Goal: Task Accomplishment & Management: Use online tool/utility

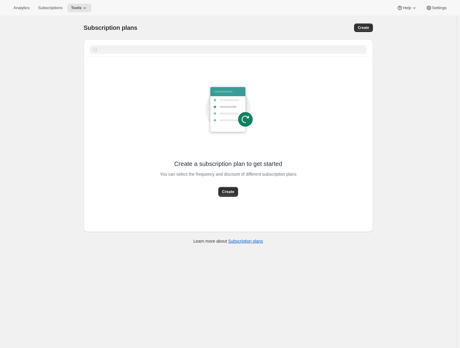
click at [56, 160] on div "Subscription plans. This page is ready Subscription plans Create Clear Create a…" at bounding box center [228, 190] width 457 height 348
click at [227, 203] on div "Create a subscription plan to get started You can select the frequency and disc…" at bounding box center [228, 146] width 289 height 172
click at [225, 193] on span "Create" at bounding box center [228, 192] width 12 height 6
select select "WEEK"
select select "MONTH"
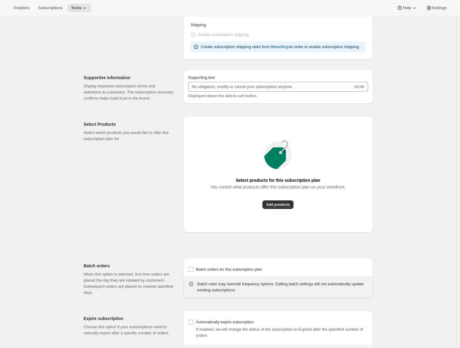
scroll to position [129, 0]
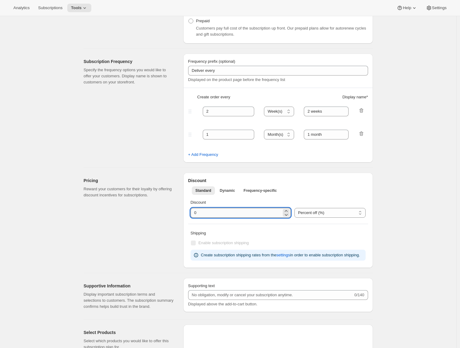
click at [195, 213] on input "integer" at bounding box center [236, 213] width 91 height 10
type input "10"
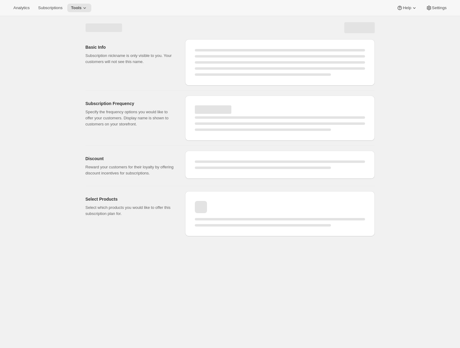
select select "WEEK"
select select "MONTH"
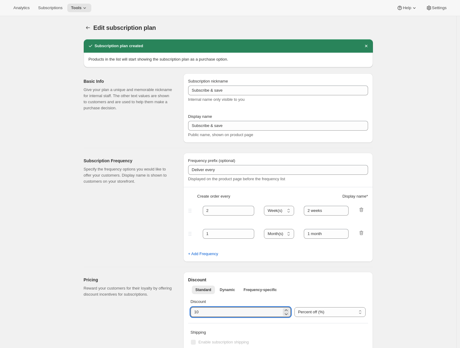
drag, startPoint x: 204, startPoint y: 314, endPoint x: 185, endPoint y: 311, distance: 19.3
click at [185, 311] on div "Discount Standard Dynamic Frequency-specific More views Standard Dynamic Freque…" at bounding box center [278, 319] width 190 height 95
type input "0"
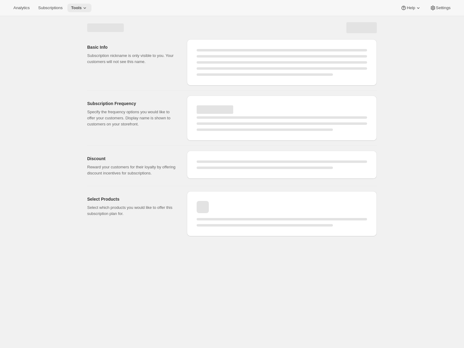
click at [78, 7] on span "Tools" at bounding box center [76, 7] width 11 height 5
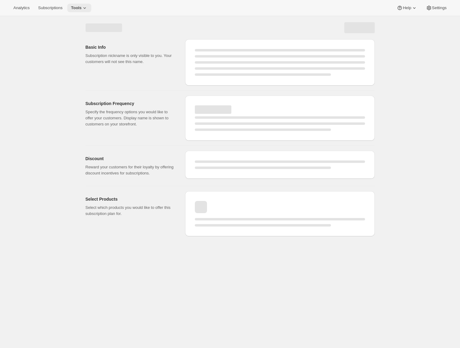
select select "WEEK"
select select "MONTH"
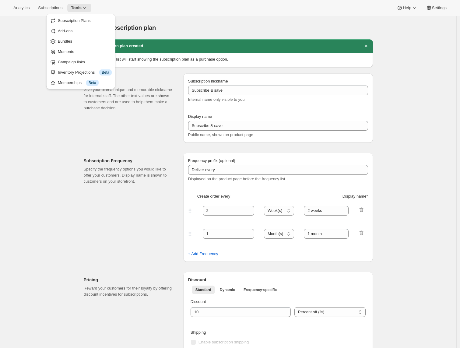
type input "0"
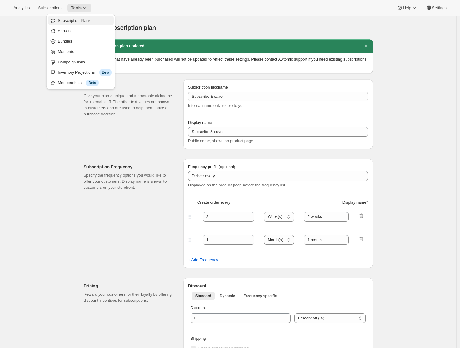
click at [77, 19] on span "Subscription Plans" at bounding box center [74, 20] width 33 height 5
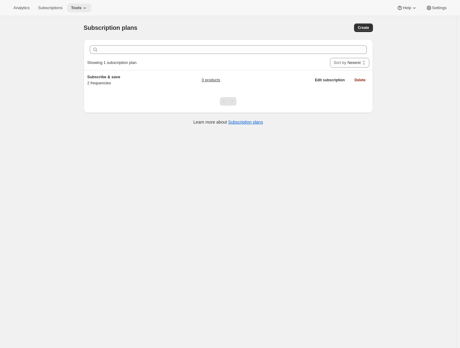
click at [86, 9] on icon at bounding box center [85, 8] width 6 height 6
click at [83, 41] on span "Bundles" at bounding box center [85, 41] width 54 height 6
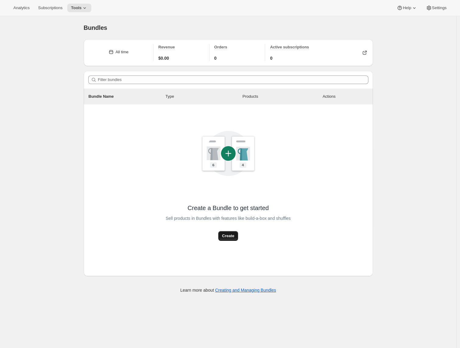
click at [232, 234] on span "Create" at bounding box center [228, 236] width 12 height 6
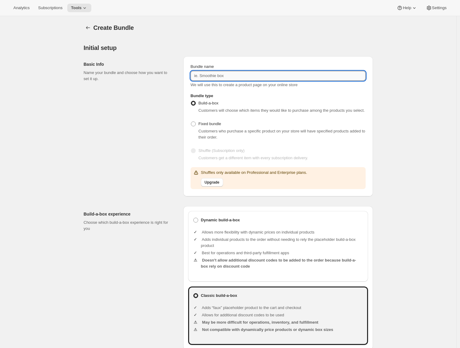
click at [207, 78] on input "Bundle name" at bounding box center [278, 76] width 175 height 10
click at [200, 74] on input "Bundle name" at bounding box center [278, 76] width 175 height 10
click at [199, 76] on input "Bundle name" at bounding box center [278, 76] width 175 height 10
type input "All Seasons"
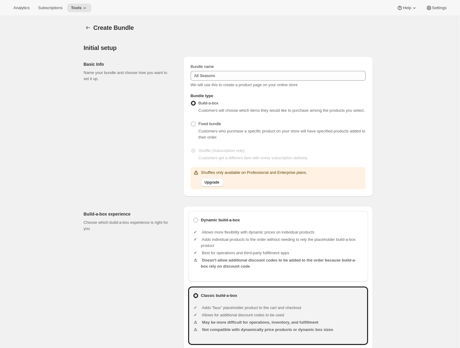
click at [130, 189] on div "Basic Info Name your bundle and choose how you want to set it up." at bounding box center [131, 126] width 95 height 140
click at [211, 223] on b "Dynamic build-a-box" at bounding box center [220, 220] width 39 height 6
click at [194, 218] on input "Dynamic build-a-box" at bounding box center [193, 218] width 0 height 0
radio input "true"
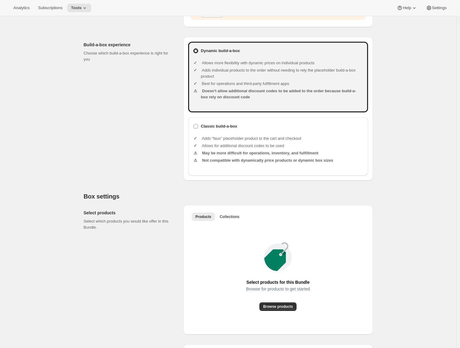
scroll to position [255, 0]
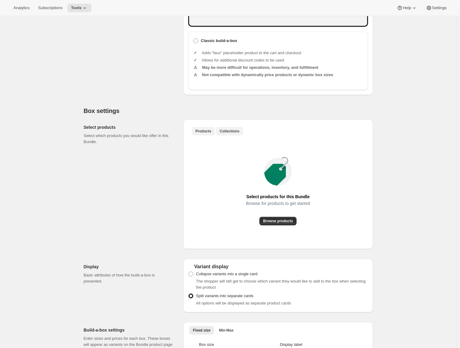
click at [228, 134] on span "Collections" at bounding box center [230, 131] width 20 height 5
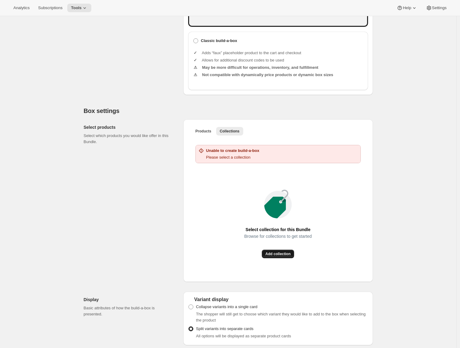
click at [276, 257] on button "Add collection" at bounding box center [278, 254] width 33 height 9
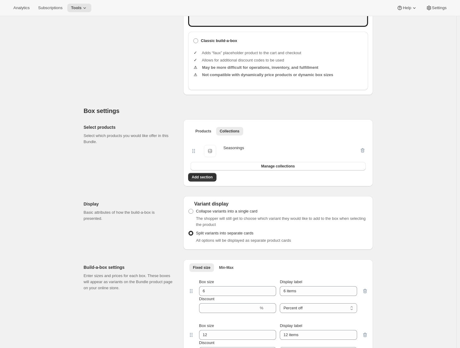
click at [163, 279] on p "Enter sizes and prices for each box. These boxes will appear as variants on the…" at bounding box center [129, 282] width 90 height 18
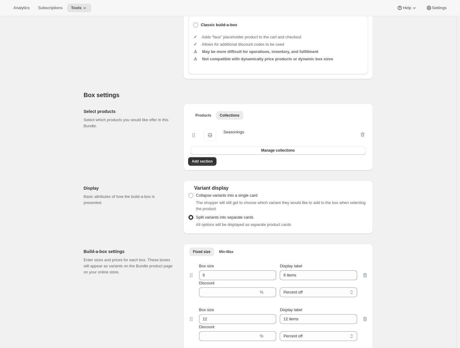
scroll to position [297, 0]
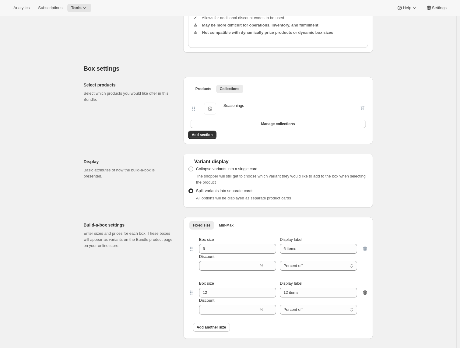
click at [365, 296] on icon "button" at bounding box center [365, 293] width 6 height 6
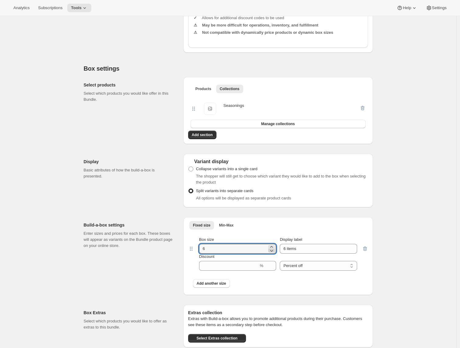
click at [275, 254] on icon at bounding box center [272, 251] width 6 height 6
type input "5"
click at [213, 271] on input "Discount" at bounding box center [229, 266] width 60 height 10
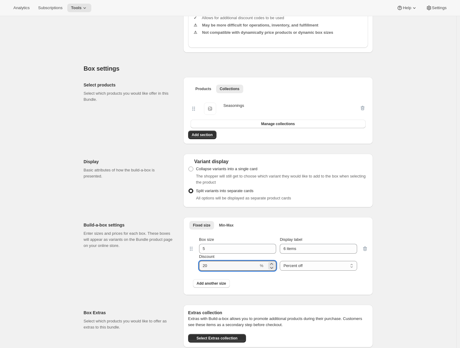
type input "20"
click at [119, 288] on div "Build-a-box settings Enter sizes and prices for each box. These boxes will appe…" at bounding box center [131, 256] width 95 height 78
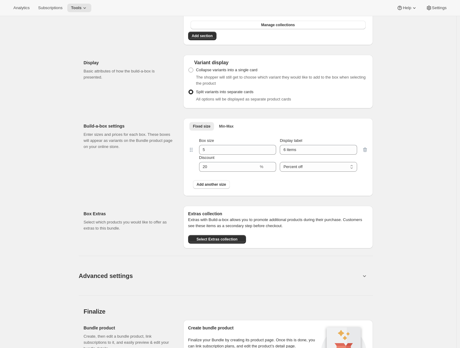
scroll to position [492, 0]
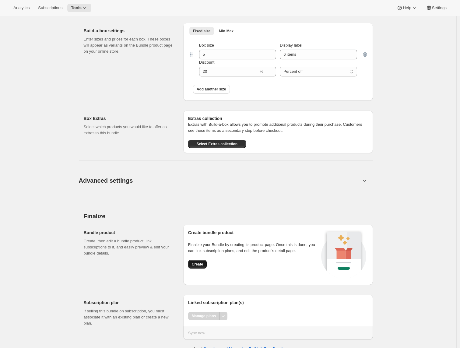
click at [199, 267] on span "Create" at bounding box center [197, 264] width 11 height 5
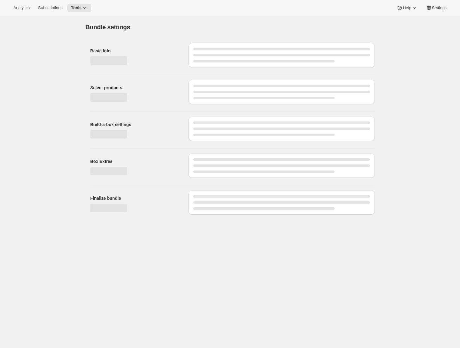
scroll to position [0, 0]
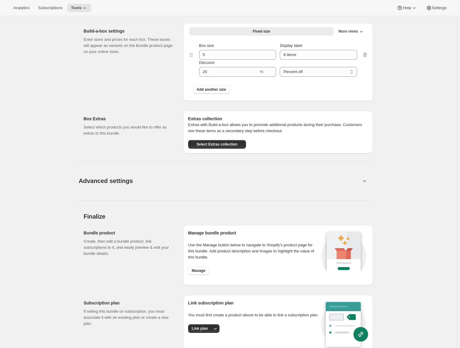
scroll to position [302, 0]
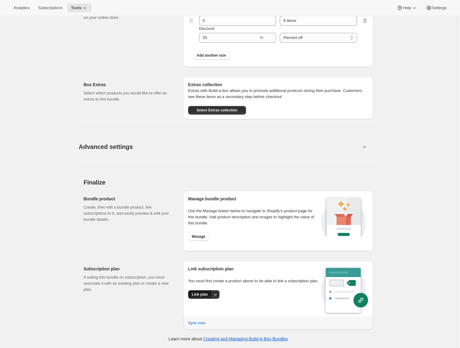
click at [206, 297] on span "Link plan" at bounding box center [200, 294] width 16 height 5
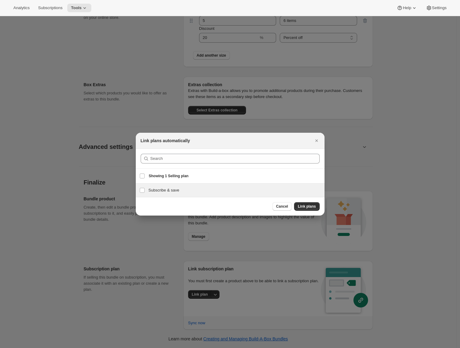
click at [190, 191] on h3 "Subscribe & save" at bounding box center [235, 190] width 172 height 6
checkbox input "true"
click at [306, 208] on span "Link plans" at bounding box center [307, 206] width 18 height 5
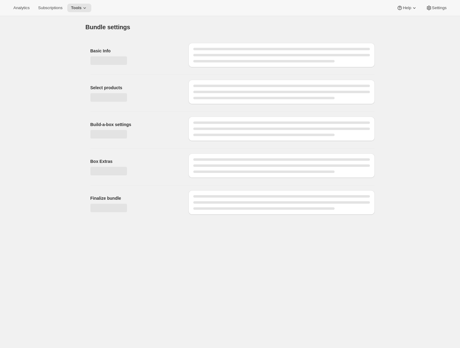
scroll to position [0, 0]
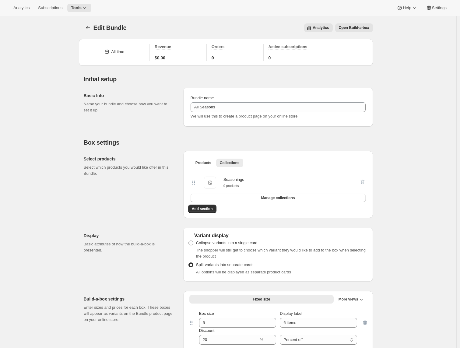
click at [358, 27] on span "Open Build-a-box" at bounding box center [354, 27] width 30 height 5
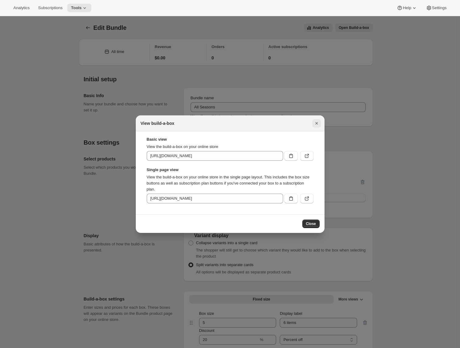
click at [315, 125] on icon "Close" at bounding box center [317, 123] width 6 height 6
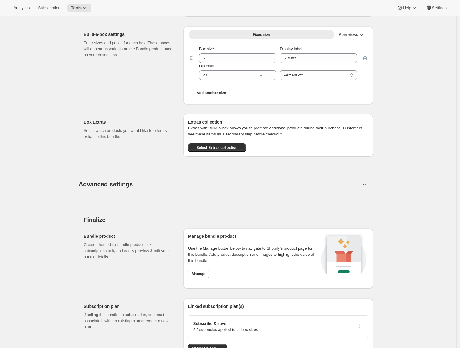
scroll to position [4, 0]
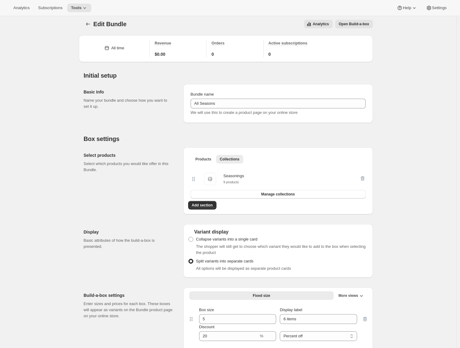
click at [349, 27] on button "Open Build-a-box" at bounding box center [354, 24] width 38 height 9
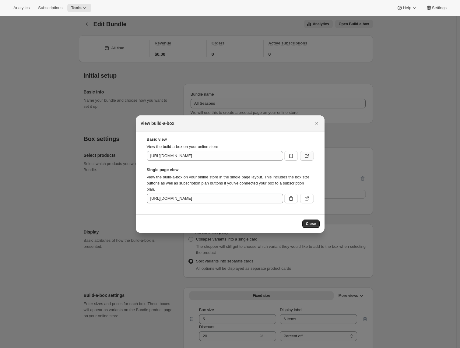
click at [307, 154] on icon ":r3c:" at bounding box center [307, 156] width 6 height 6
click at [306, 157] on icon ":r3c:" at bounding box center [307, 156] width 6 height 6
click at [318, 125] on icon "Close" at bounding box center [317, 123] width 6 height 6
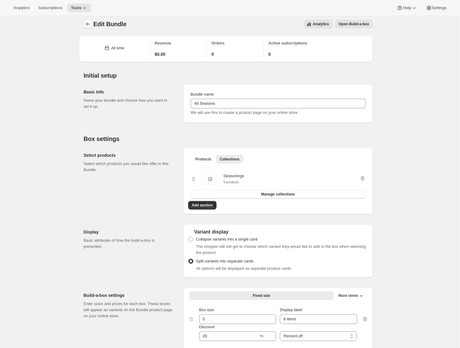
click at [90, 28] on button "Bundles" at bounding box center [88, 24] width 9 height 9
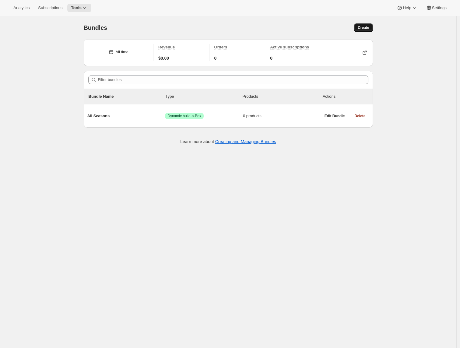
click at [359, 28] on button "Create" at bounding box center [363, 27] width 19 height 9
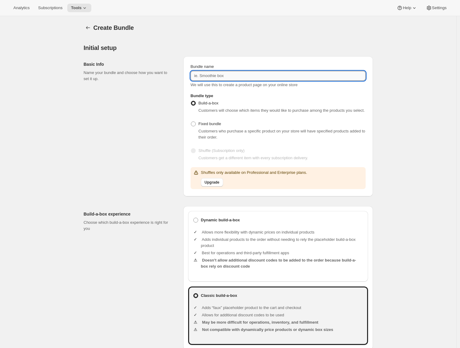
click at [229, 77] on input "Bundle name" at bounding box center [278, 76] width 175 height 10
type input "E"
type input "All Electrolytes"
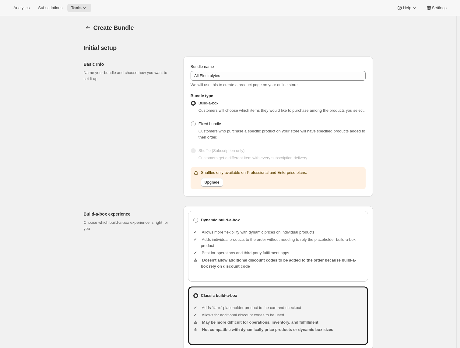
click at [125, 207] on div "Build-a-box experience Choose which build-a-box experience is right for you Dyn…" at bounding box center [228, 275] width 289 height 149
click at [211, 223] on b "Dynamic build-a-box" at bounding box center [220, 220] width 39 height 6
click at [194, 218] on input "Dynamic build-a-box" at bounding box center [193, 218] width 0 height 0
radio input "true"
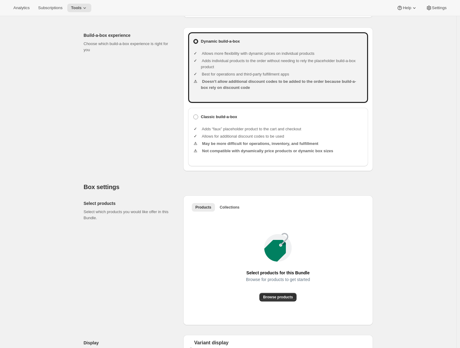
scroll to position [210, 0]
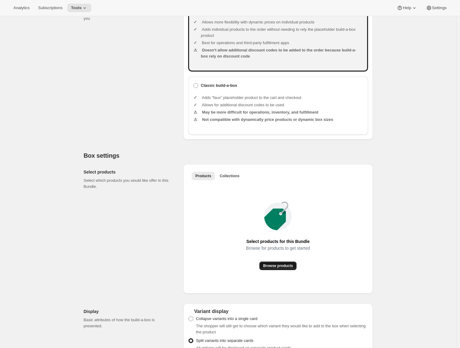
click at [275, 268] on span "Browse products" at bounding box center [278, 266] width 30 height 5
click at [233, 179] on span "Collections" at bounding box center [230, 176] width 20 height 5
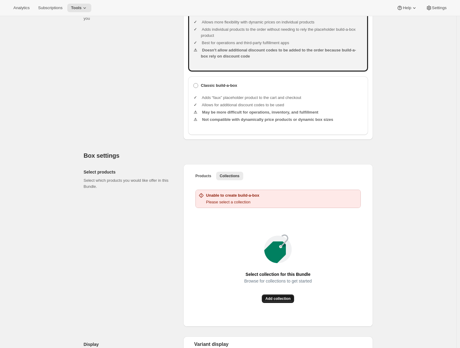
click at [283, 301] on span "Add collection" at bounding box center [278, 298] width 25 height 5
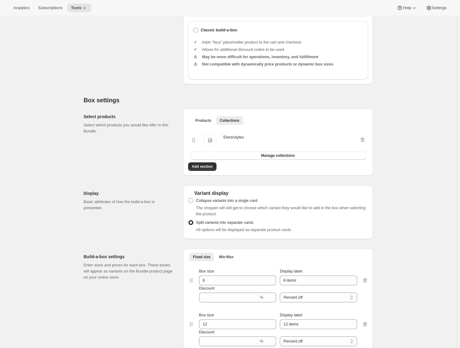
scroll to position [294, 0]
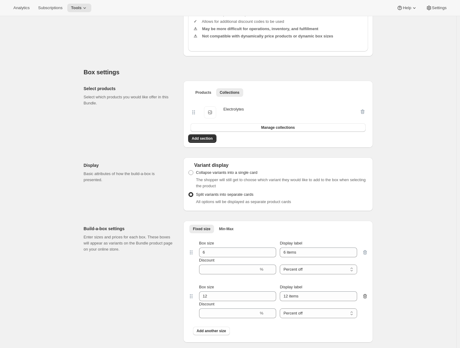
click at [366, 299] on icon "button" at bounding box center [365, 296] width 4 height 5
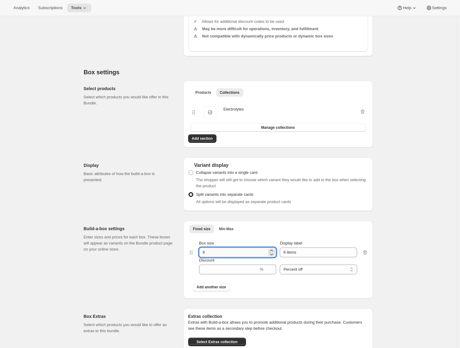
drag, startPoint x: 205, startPoint y: 259, endPoint x: 200, endPoint y: 260, distance: 4.8
click at [198, 258] on div "Box size 6 Display label 6 items Discount % Percent off Amount off Percent off" at bounding box center [278, 257] width 168 height 34
type input "5"
click at [216, 273] on input "Discount" at bounding box center [229, 270] width 60 height 10
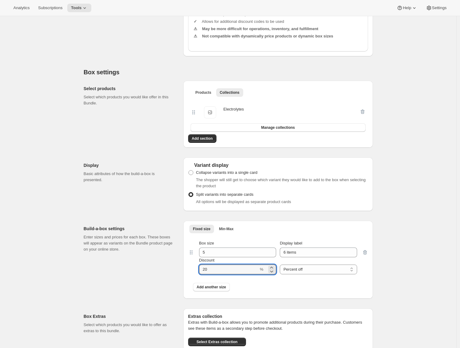
type input "20"
click at [147, 292] on div "Build-a-box settings Enter sizes and prices for each box. These boxes will appe…" at bounding box center [131, 260] width 95 height 78
click at [209, 175] on span "Collapse variants into a single card" at bounding box center [227, 172] width 62 height 5
click at [189, 171] on input "Collapse variants into a single card" at bounding box center [189, 170] width 0 height 0
radio input "true"
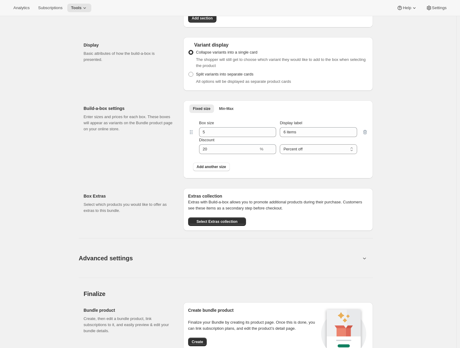
scroll to position [508, 0]
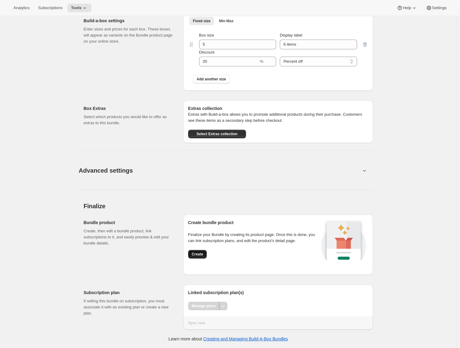
click at [201, 254] on span "Create" at bounding box center [197, 254] width 11 height 5
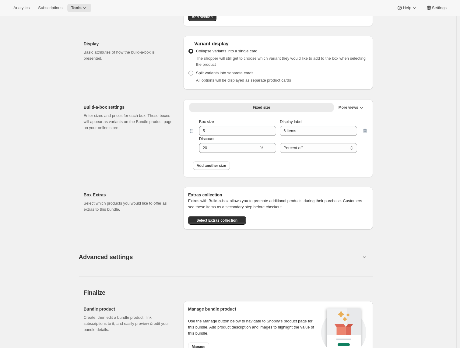
scroll to position [302, 0]
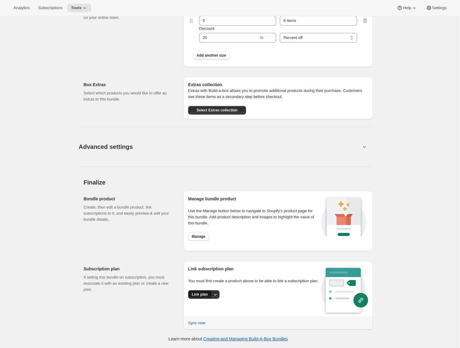
click at [202, 297] on span "Link plan" at bounding box center [200, 294] width 16 height 5
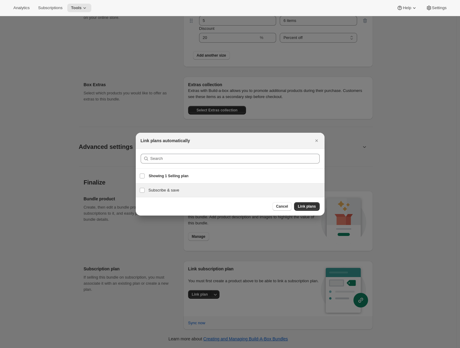
click at [188, 192] on h3 "Subscribe & save" at bounding box center [235, 190] width 172 height 6
checkbox input "true"
click at [316, 206] on span "Link plans" at bounding box center [307, 206] width 18 height 5
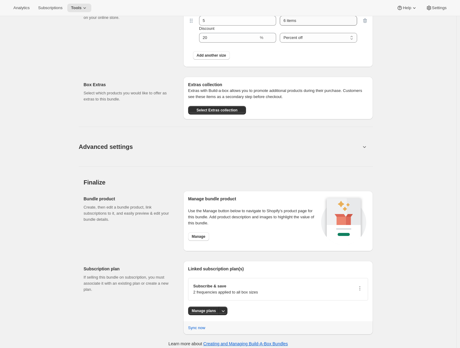
scroll to position [0, 0]
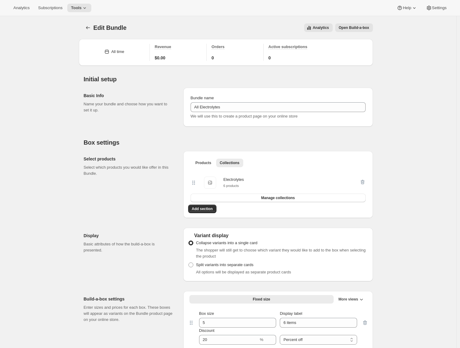
click at [369, 24] on button "Open Build-a-box" at bounding box center [354, 27] width 38 height 9
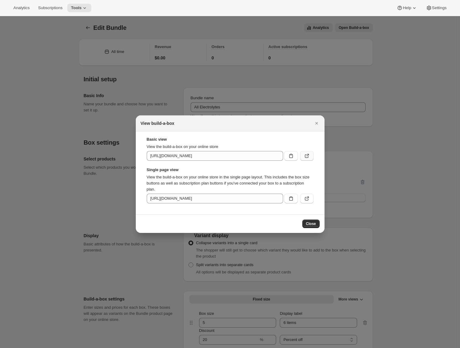
click at [311, 157] on button ":r78:" at bounding box center [306, 156] width 13 height 10
click at [316, 122] on icon "Close" at bounding box center [317, 123] width 6 height 6
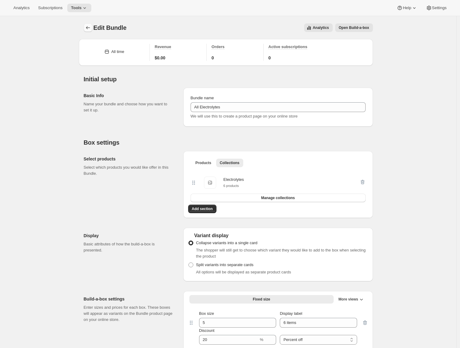
click at [91, 25] on icon "Bundles" at bounding box center [88, 28] width 6 height 6
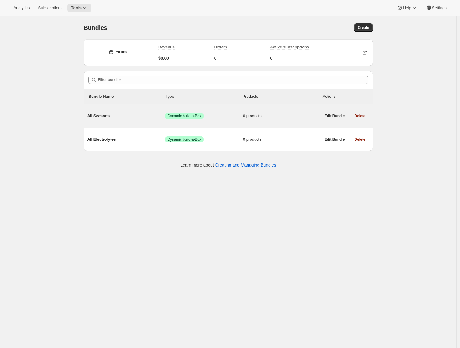
click at [106, 121] on div "All Seasons Success Dynamic build-a-Box 0 products" at bounding box center [204, 116] width 234 height 16
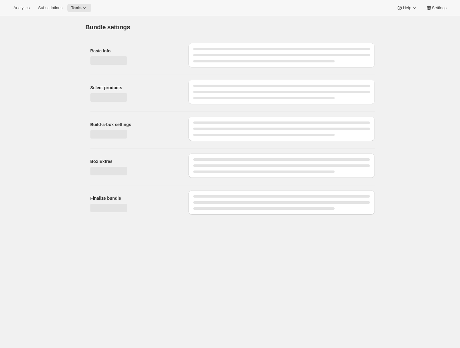
type input "All Seasons"
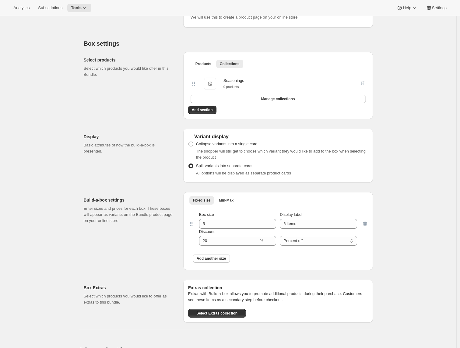
scroll to position [130, 0]
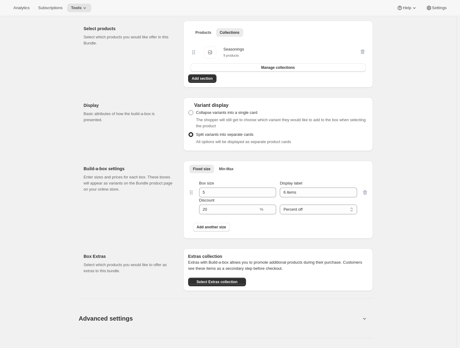
click at [193, 112] on span at bounding box center [191, 112] width 5 height 5
click at [189, 111] on input "Collapse variants into a single card" at bounding box center [189, 110] width 0 height 0
radio input "true"
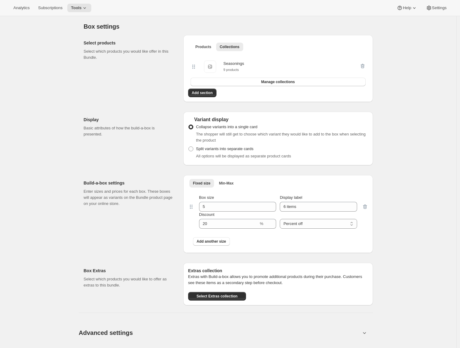
scroll to position [0, 0]
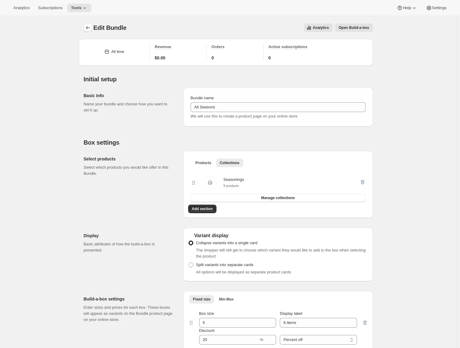
click at [87, 30] on icon "Bundles" at bounding box center [88, 28] width 6 height 6
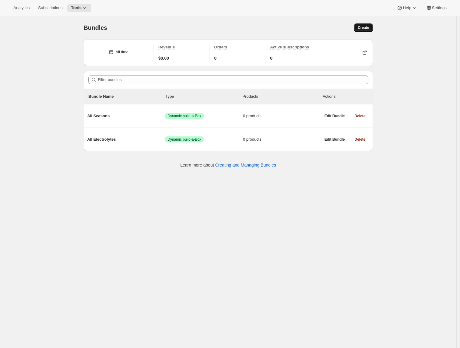
click at [359, 28] on button "Create" at bounding box center [363, 27] width 19 height 9
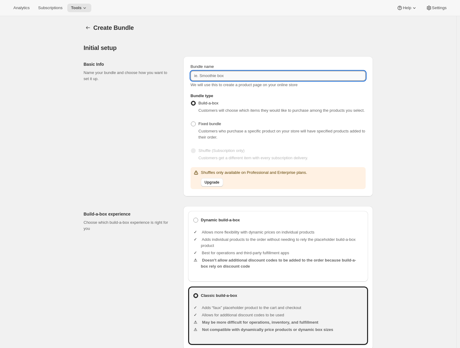
click at [208, 76] on input "Bundle name" at bounding box center [278, 76] width 175 height 10
type input "Both Fixes"
click at [156, 150] on div "Basic Info Name your bundle and choose how you want to set it up." at bounding box center [131, 126] width 95 height 140
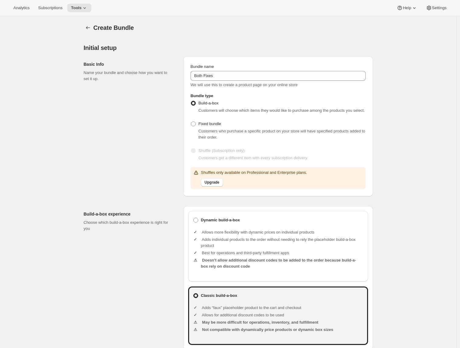
scroll to position [74, 0]
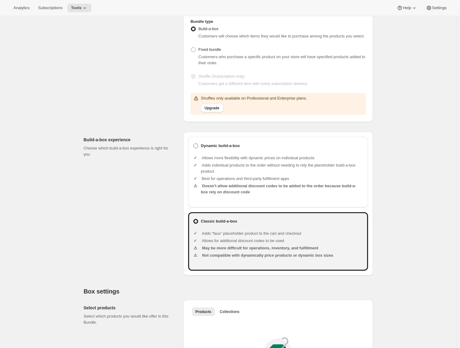
click at [215, 149] on b "Dynamic build-a-box" at bounding box center [220, 146] width 39 height 6
click at [194, 144] on input "Dynamic build-a-box" at bounding box center [193, 143] width 0 height 0
radio input "true"
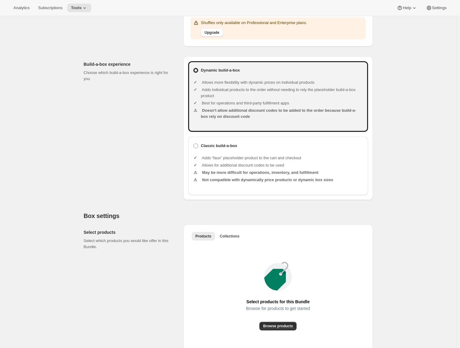
scroll to position [212, 0]
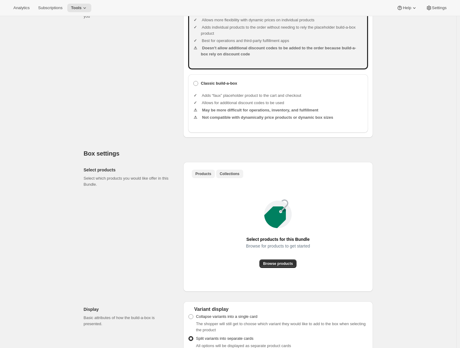
click at [231, 176] on span "Collections" at bounding box center [230, 174] width 20 height 5
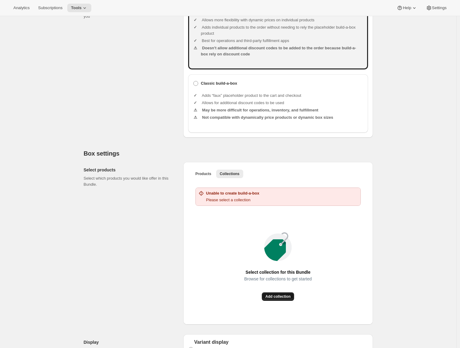
click at [277, 299] on span "Add collection" at bounding box center [278, 296] width 25 height 5
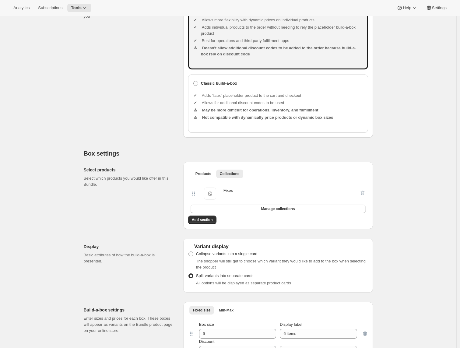
click at [145, 271] on div "Display Basic attributes of how the build-a-box is presented." at bounding box center [131, 266] width 95 height 54
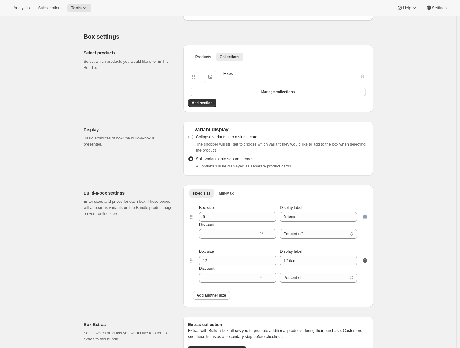
click at [367, 264] on icon "button" at bounding box center [365, 261] width 6 height 6
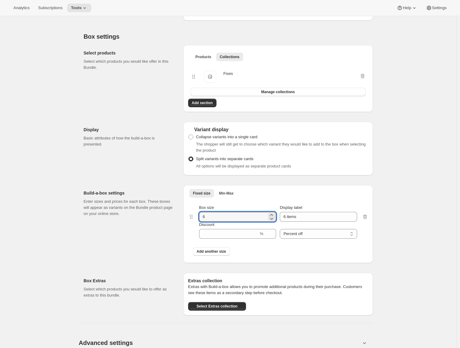
drag, startPoint x: 202, startPoint y: 222, endPoint x: 191, endPoint y: 222, distance: 10.7
click at [192, 222] on div "Box size 6 Display label 6 items Discount % Percent off Amount off Percent off" at bounding box center [278, 222] width 180 height 44
type input "5"
click at [222, 239] on input "Discount" at bounding box center [229, 234] width 60 height 10
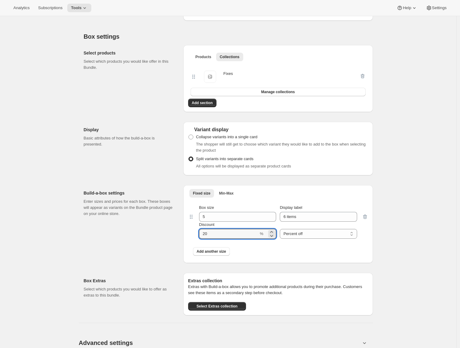
type input "20"
click at [153, 263] on div "Build-a-box settings Enter sizes and prices for each box. These boxes will appe…" at bounding box center [131, 224] width 95 height 78
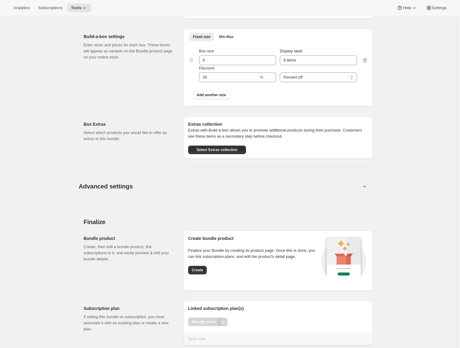
scroll to position [508, 0]
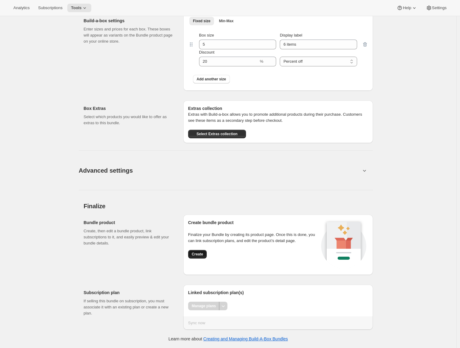
click at [196, 254] on span "Create" at bounding box center [197, 254] width 11 height 5
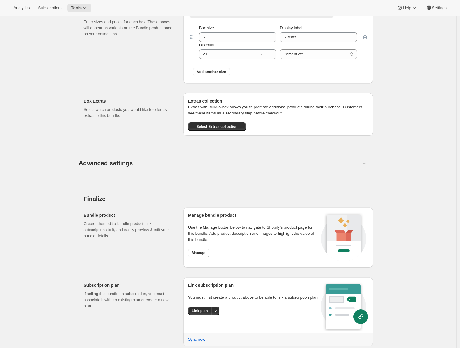
scroll to position [302, 0]
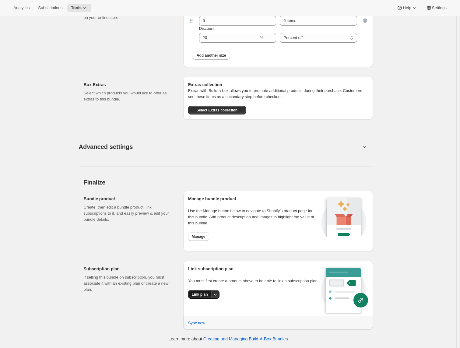
click at [196, 297] on span "Link plan" at bounding box center [200, 294] width 16 height 5
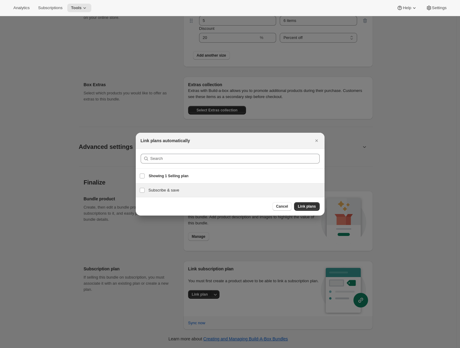
click at [168, 191] on h3 "Subscribe & save" at bounding box center [235, 190] width 172 height 6
checkbox input "true"
click at [309, 206] on span "Link plans" at bounding box center [307, 206] width 18 height 5
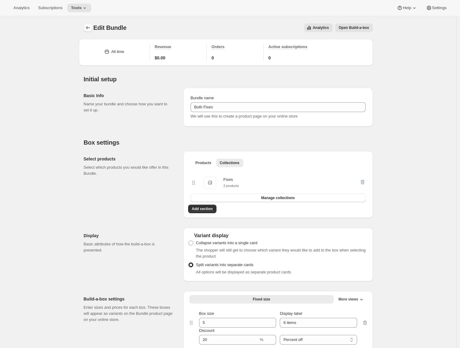
click at [87, 29] on icon "Bundles" at bounding box center [88, 28] width 6 height 6
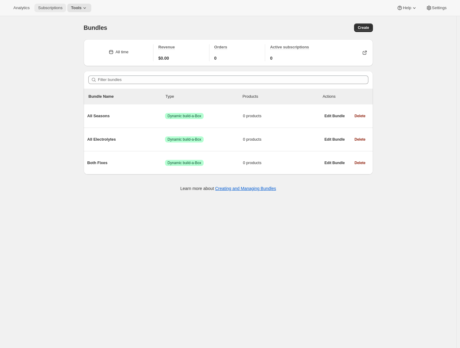
click at [59, 10] on span "Subscriptions" at bounding box center [50, 7] width 24 height 5
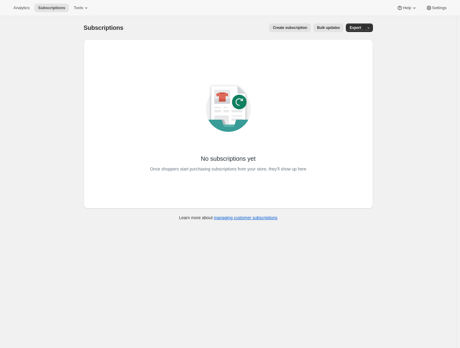
click at [62, 167] on div "Subscriptions. This page is ready Subscriptions Create subscription Bulk update…" at bounding box center [228, 190] width 457 height 348
